Goal: Task Accomplishment & Management: Complete application form

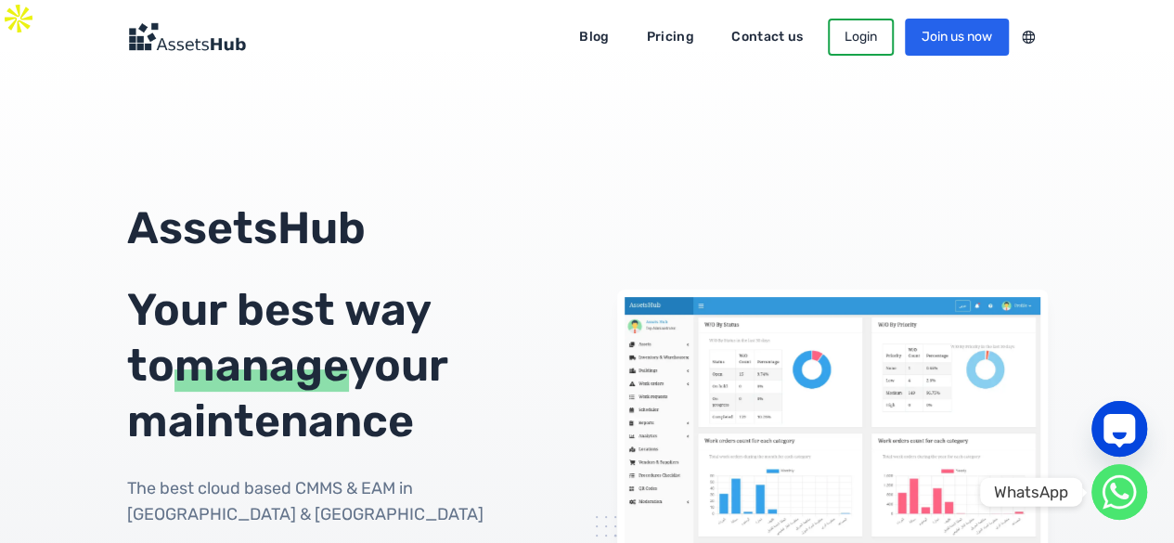
click at [1117, 498] on circle "WhatsApp" at bounding box center [1119, 492] width 56 height 56
click at [1128, 488] on circle "WhatsApp" at bounding box center [1119, 492] width 56 height 56
click at [1112, 493] on icon "WhatsApp" at bounding box center [1119, 491] width 19 height 17
click at [1119, 482] on circle "WhatsApp" at bounding box center [1119, 492] width 56 height 56
click at [305, 343] on div "Your best way to manage your maintenance" at bounding box center [342, 365] width 431 height 167
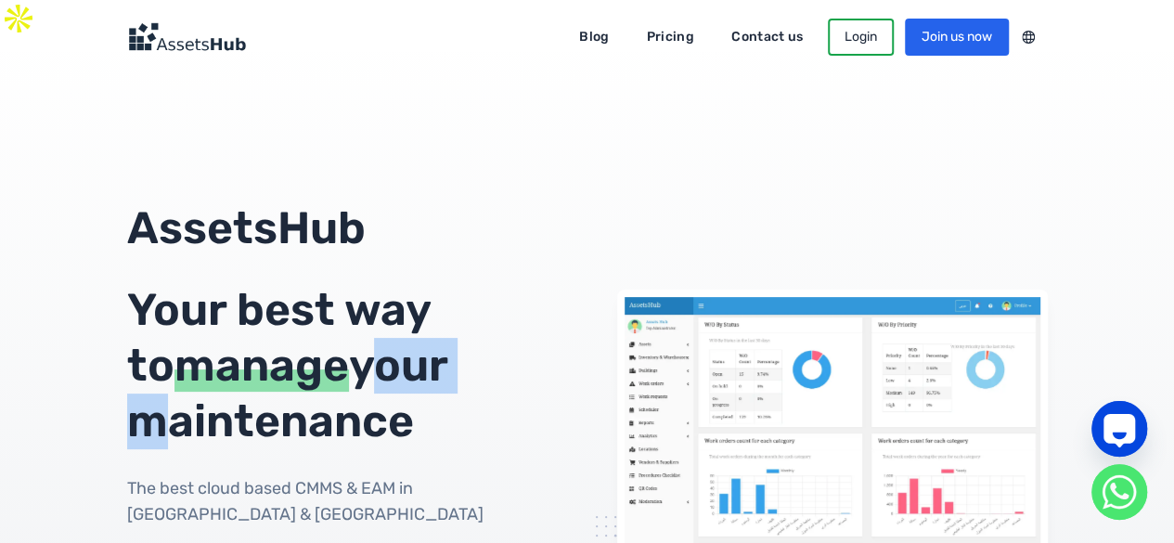
click at [305, 343] on div "Your best way to manage your maintenance" at bounding box center [342, 365] width 431 height 167
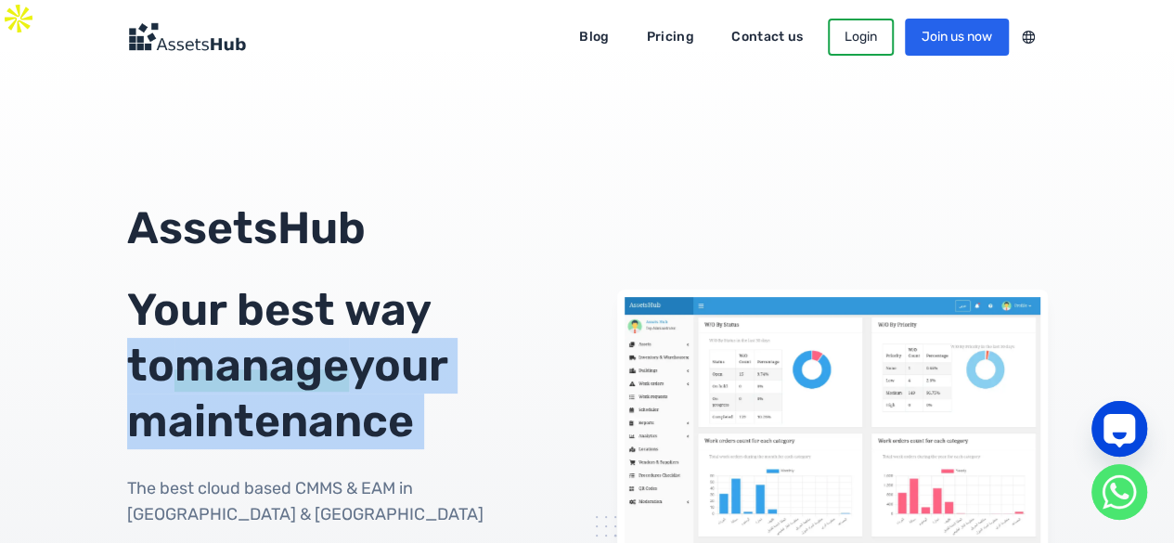
click at [305, 343] on div "Your best way to manage your maintenance" at bounding box center [342, 365] width 431 height 167
click at [1114, 482] on circle "WhatsApp" at bounding box center [1119, 492] width 56 height 56
click at [1128, 504] on icon "WhatsApp" at bounding box center [1119, 491] width 33 height 33
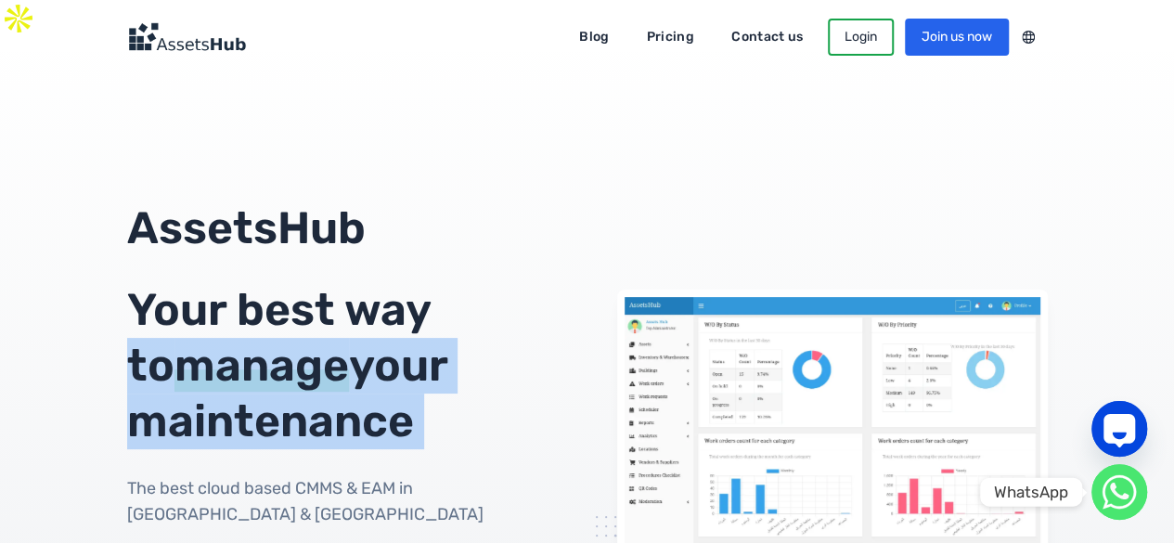
click at [1106, 487] on circle "WhatsApp" at bounding box center [1119, 492] width 56 height 56
click at [1118, 496] on icon "WhatsApp" at bounding box center [1119, 491] width 19 height 17
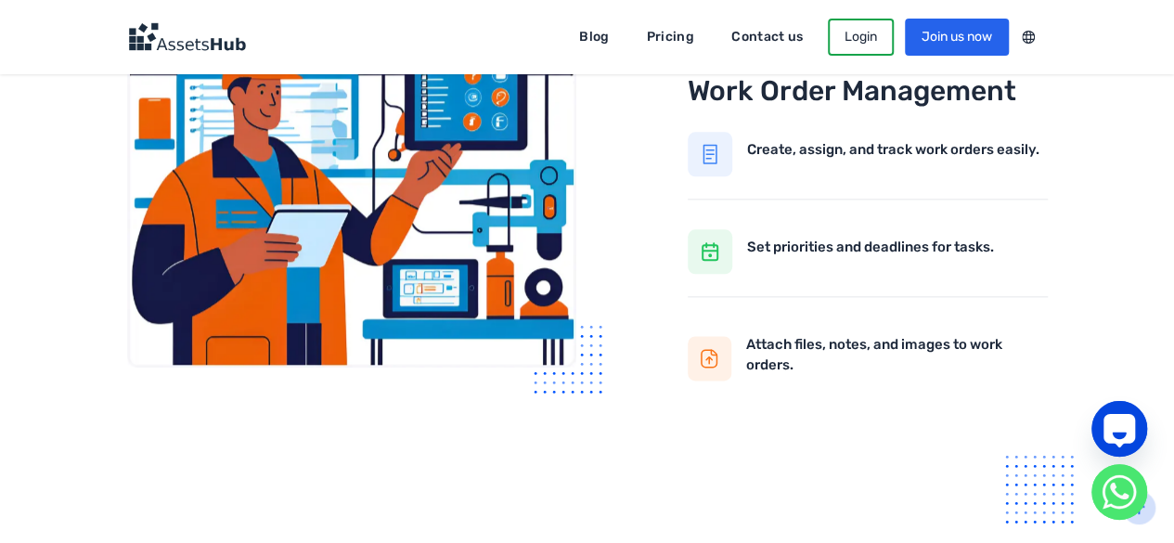
scroll to position [1081, 0]
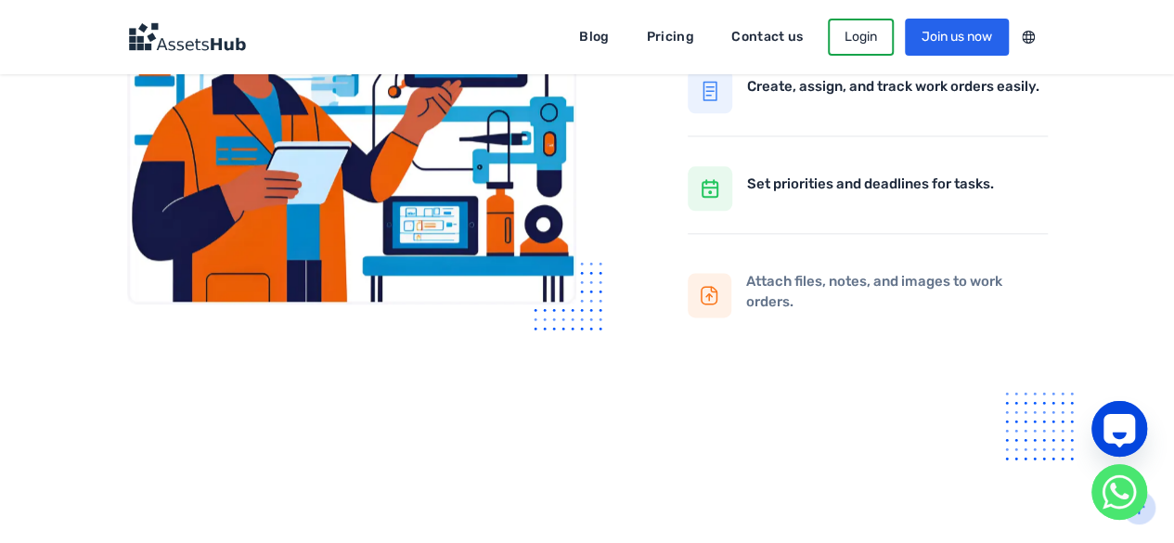
click at [729, 273] on div at bounding box center [710, 295] width 44 height 45
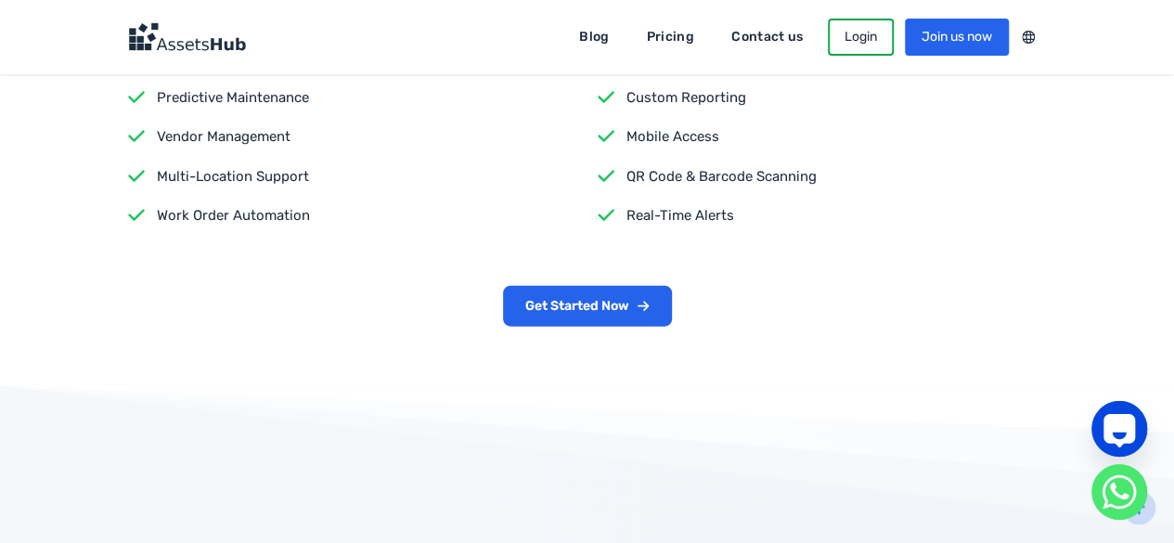
scroll to position [1975, 0]
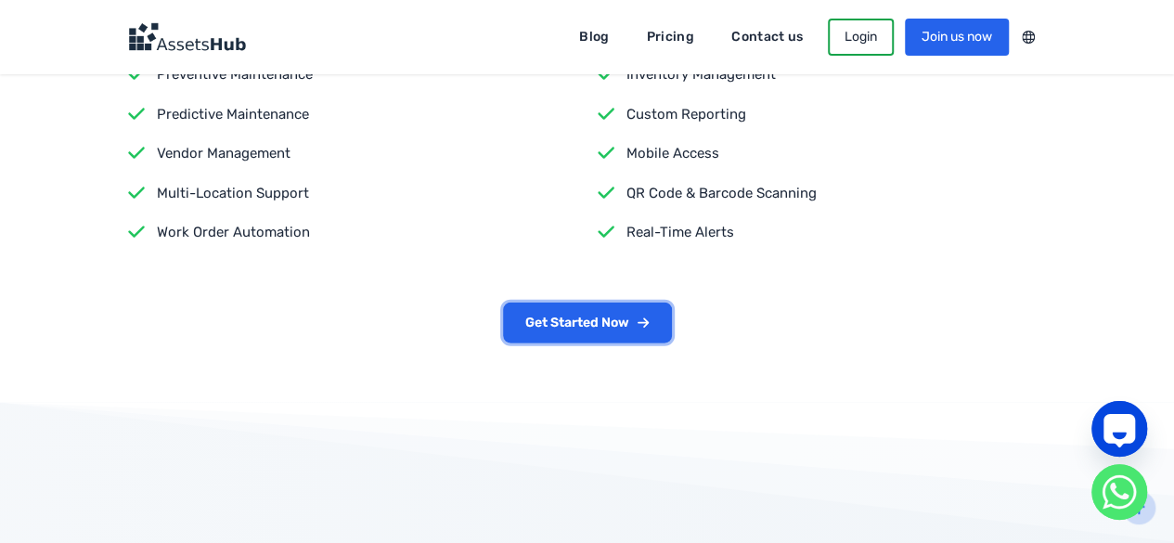
click at [592, 332] on link "Get Started Now" at bounding box center [587, 323] width 169 height 41
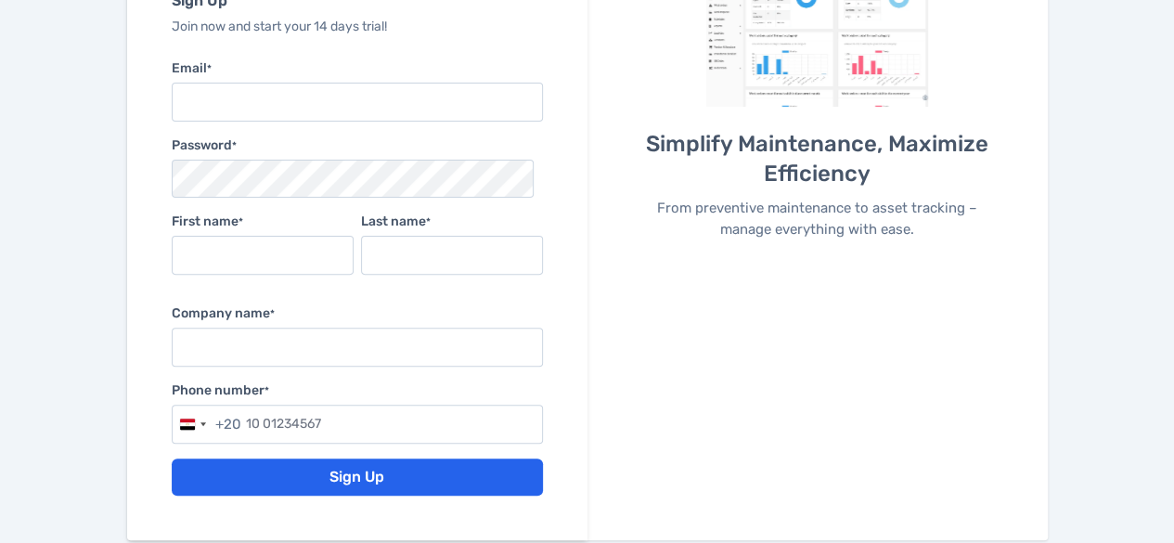
scroll to position [54, 0]
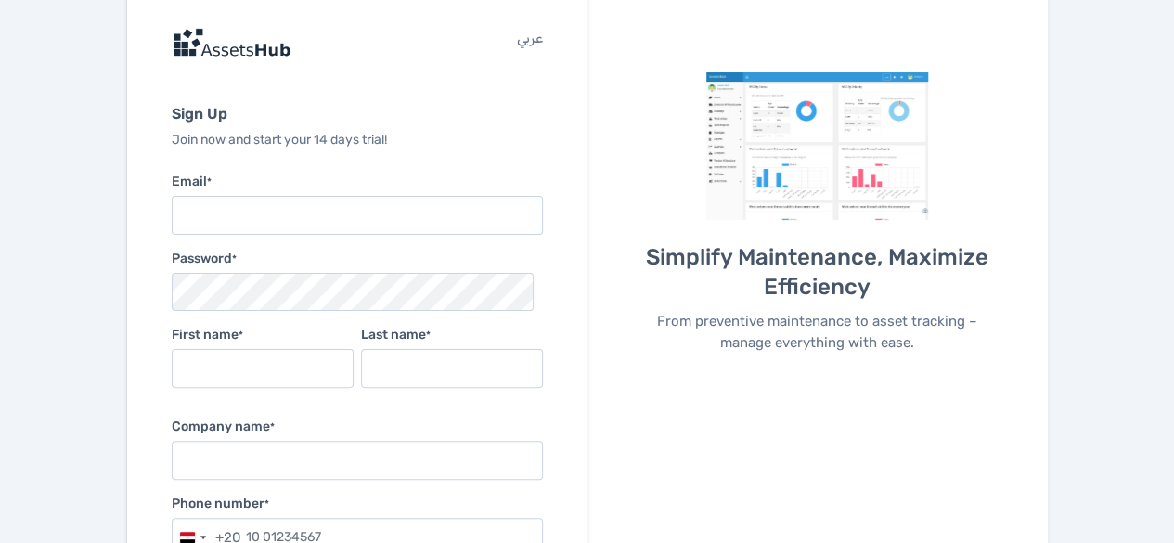
click at [315, 196] on input "Email *" at bounding box center [357, 215] width 371 height 39
type input "ش"
type input "[EMAIL_ADDRESS][DOMAIN_NAME]"
type input "Ahmed"
click at [361, 349] on input "<egahed" at bounding box center [452, 368] width 182 height 39
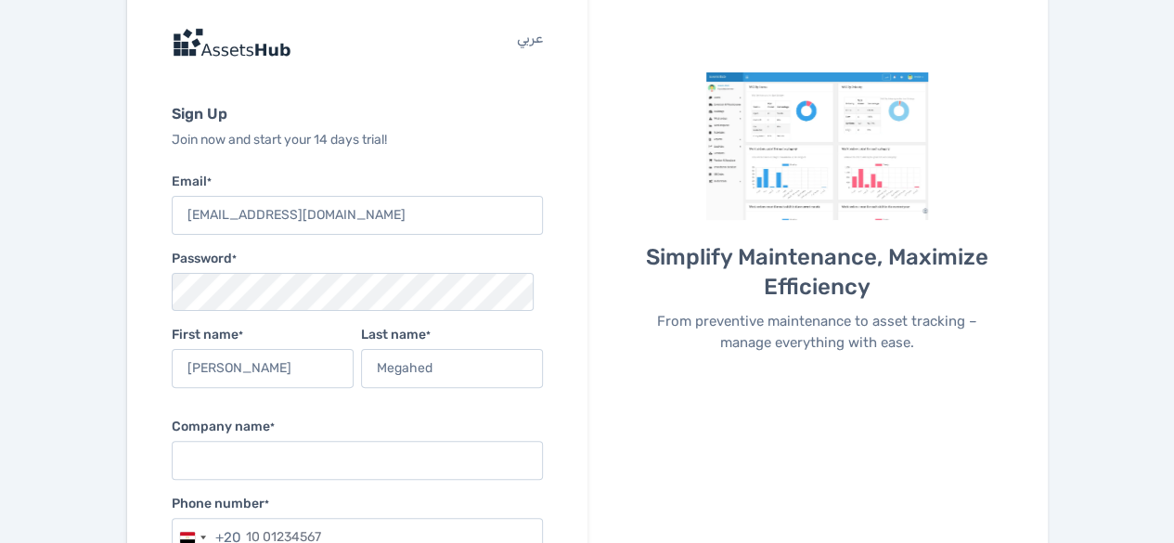
type input "Megahed"
click at [276, 441] on input "Company name *" at bounding box center [357, 460] width 371 height 39
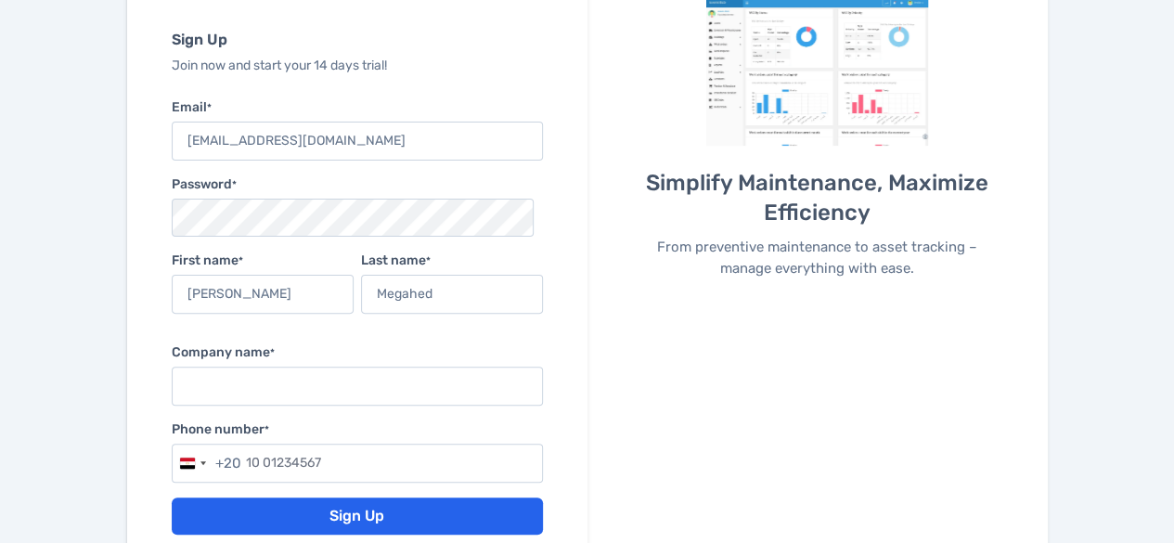
scroll to position [130, 0]
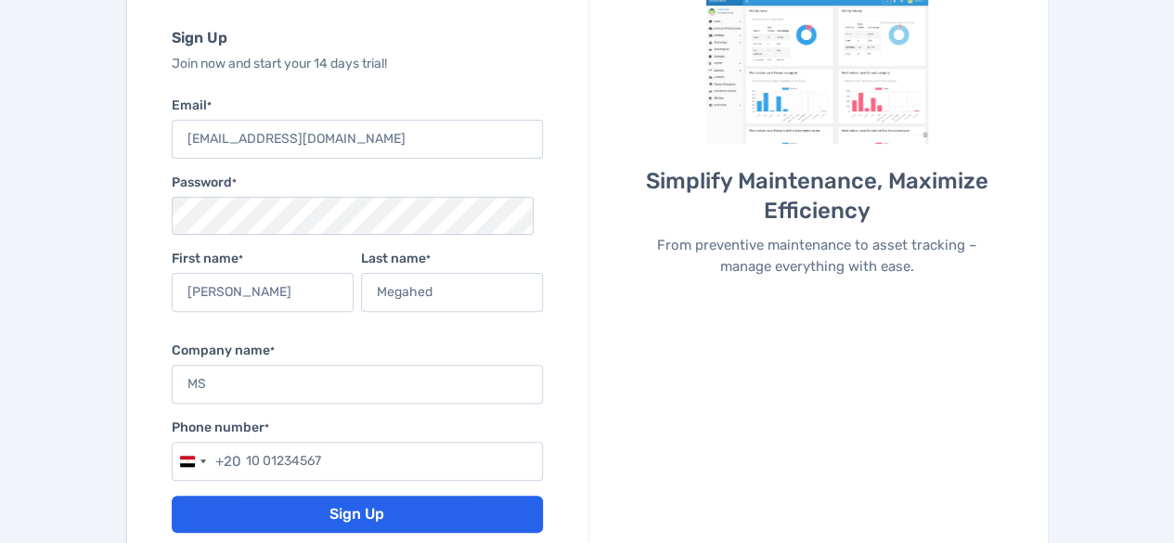
type input "MS"
click at [314, 442] on input "text" at bounding box center [357, 461] width 371 height 39
click at [173, 442] on input "01140153298" at bounding box center [357, 461] width 371 height 39
type input "11 40153298"
click at [195, 496] on button "Sign Up" at bounding box center [357, 514] width 371 height 37
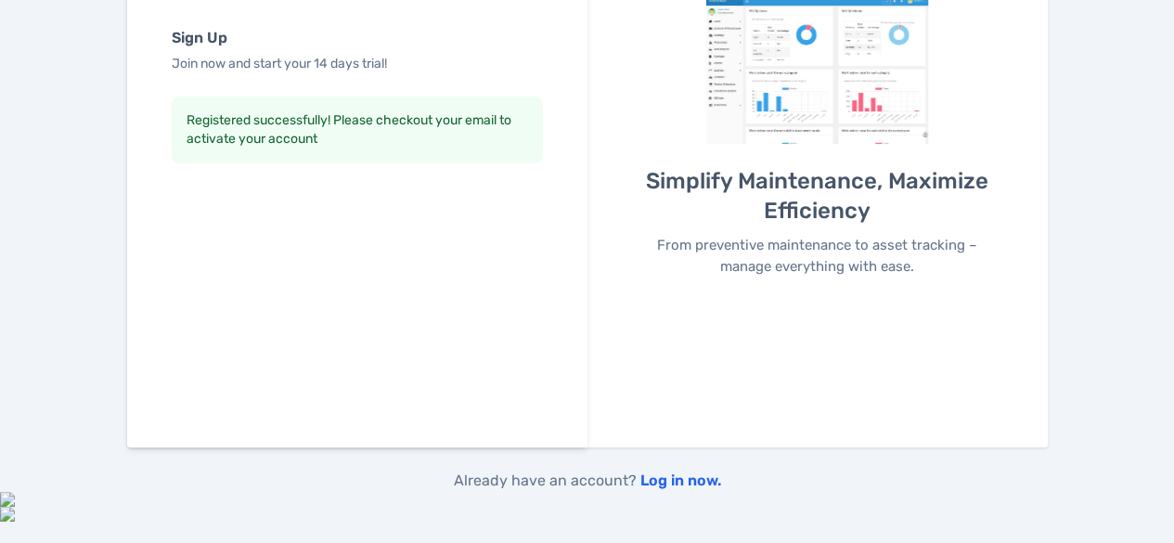
scroll to position [67, 0]
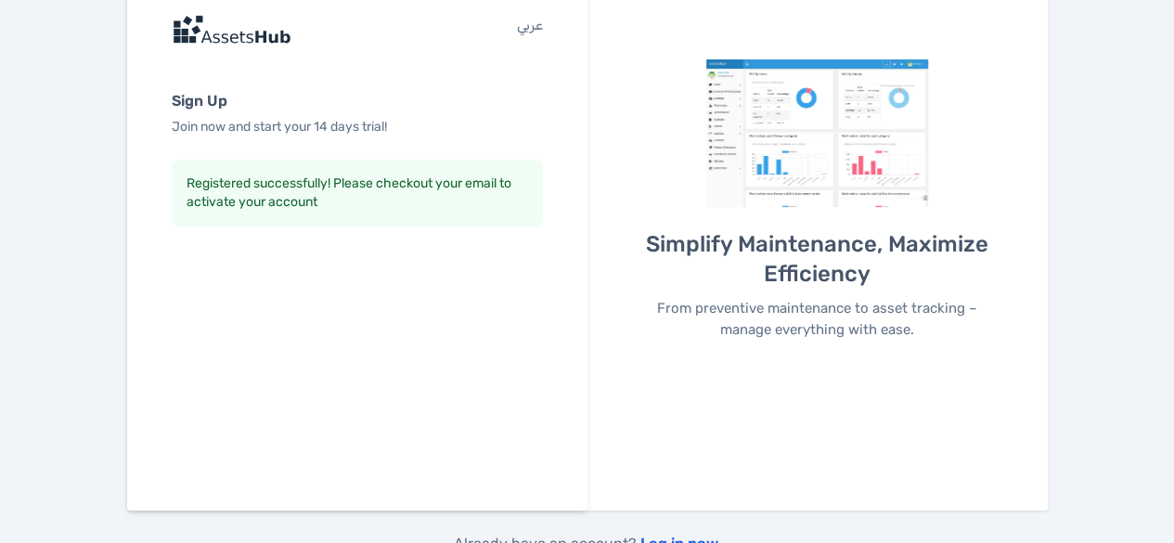
click at [684, 535] on link "Log in now." at bounding box center [680, 544] width 81 height 18
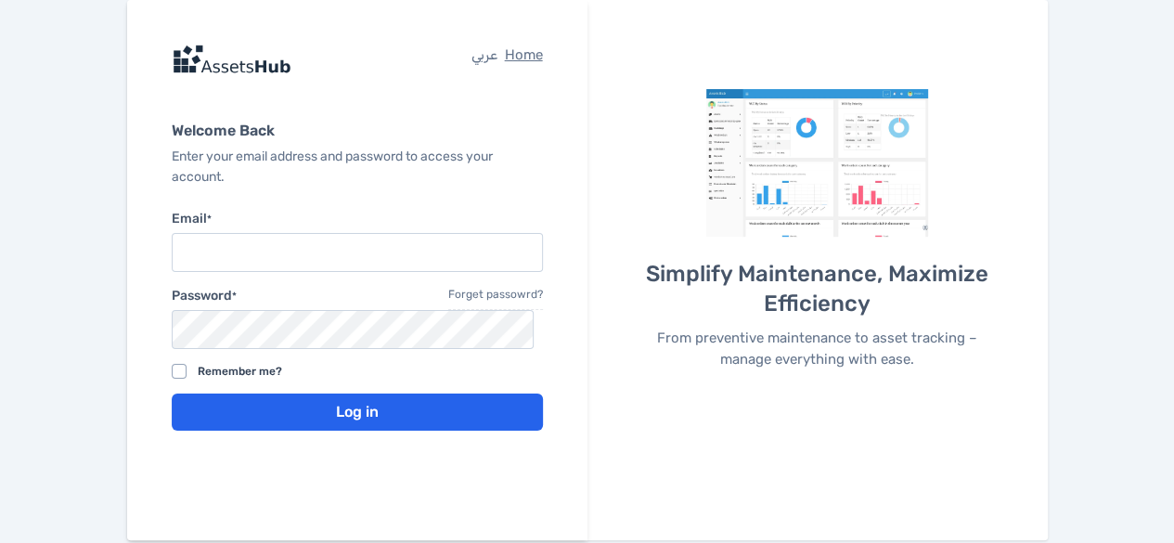
click at [257, 264] on input "Email *" at bounding box center [357, 252] width 371 height 39
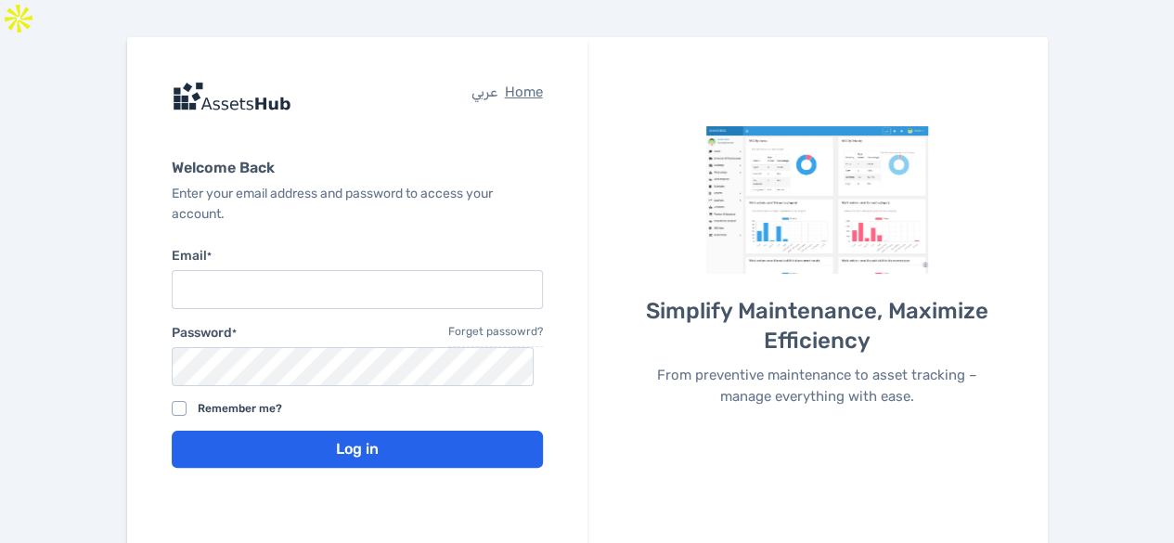
type input "[EMAIL_ADDRESS][DOMAIN_NAME]"
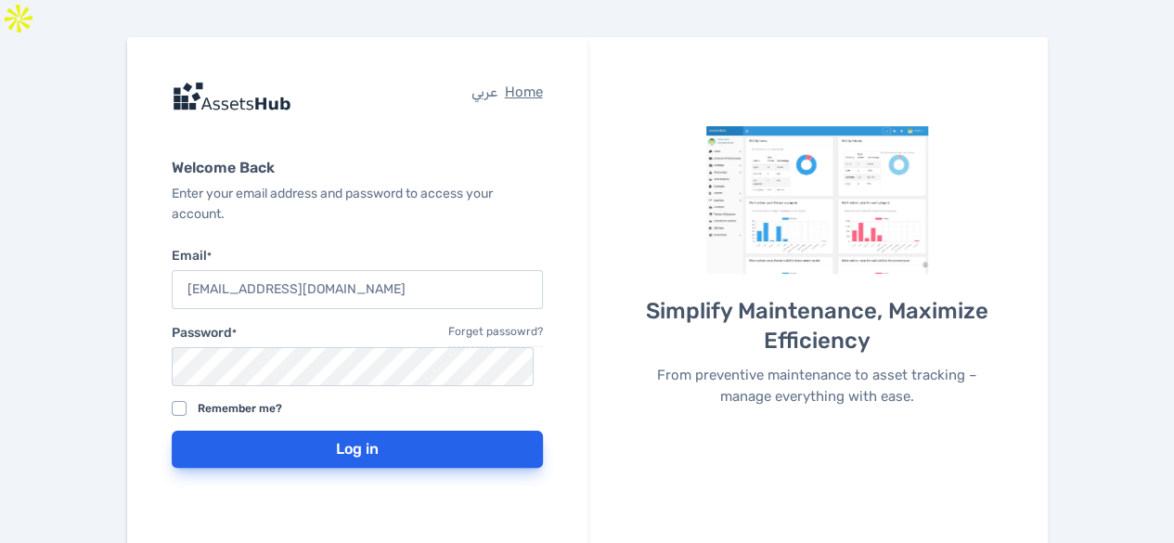
click at [277, 431] on button "Log in" at bounding box center [357, 449] width 371 height 37
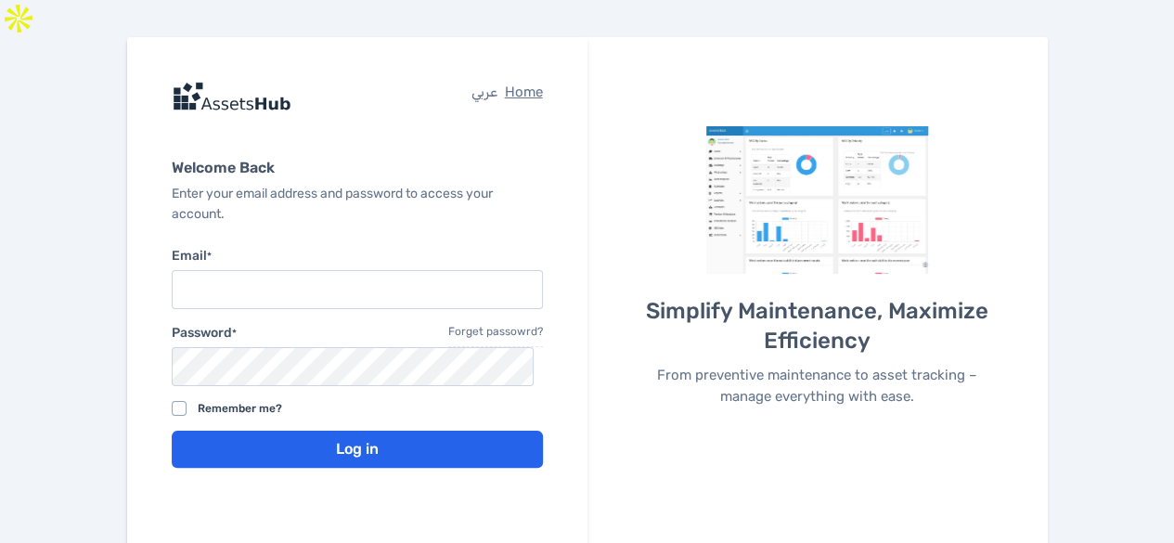
click at [291, 270] on input "Email *" at bounding box center [357, 289] width 371 height 39
type input "Ahmedmegahed9955@gmail.com"
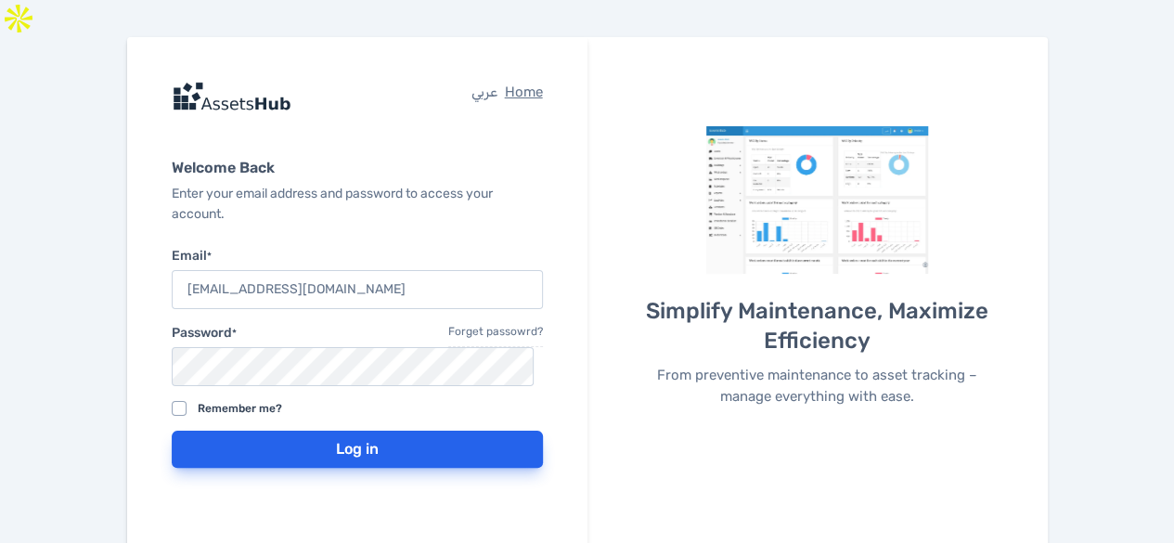
click at [265, 431] on button "Log in" at bounding box center [357, 449] width 371 height 37
